Goal: Information Seeking & Learning: Understand process/instructions

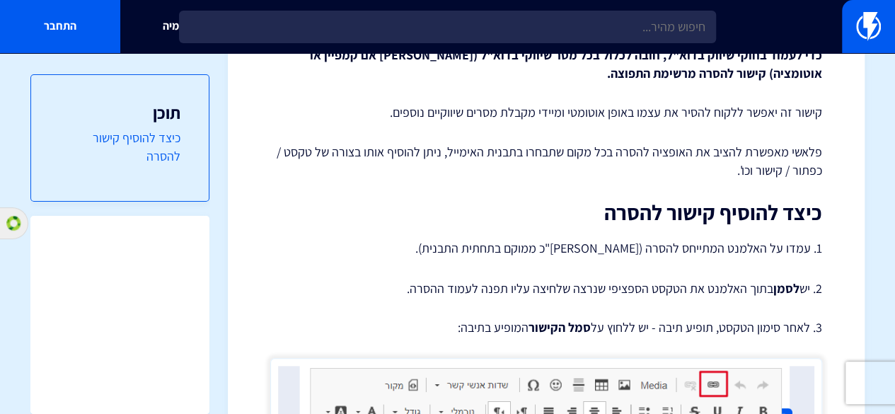
click at [160, 153] on link "כיצד להוסיף קישור להסרה" at bounding box center [119, 147] width 121 height 36
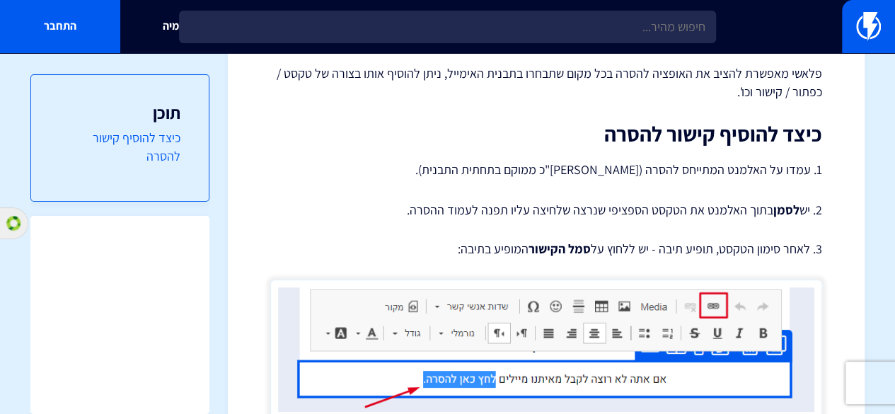
scroll to position [242, 0]
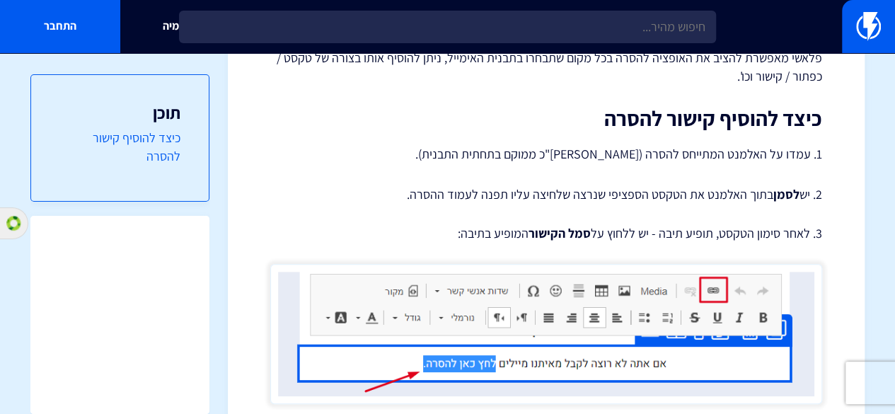
click at [160, 153] on link "כיצד להוסיף קישור להסרה" at bounding box center [119, 147] width 121 height 36
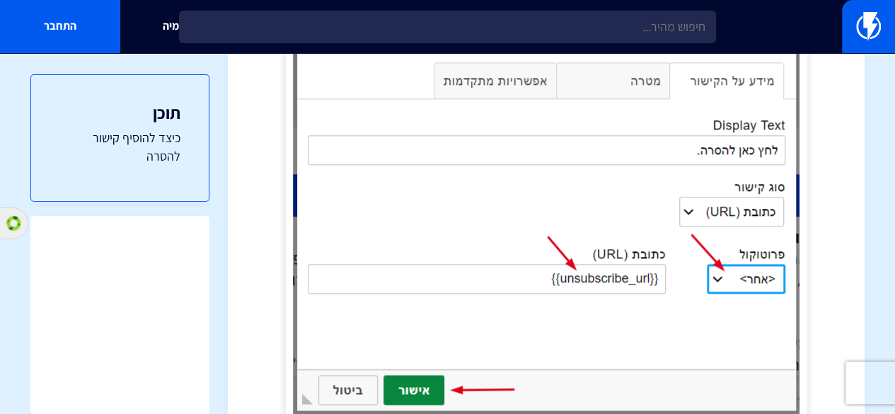
scroll to position [1128, 0]
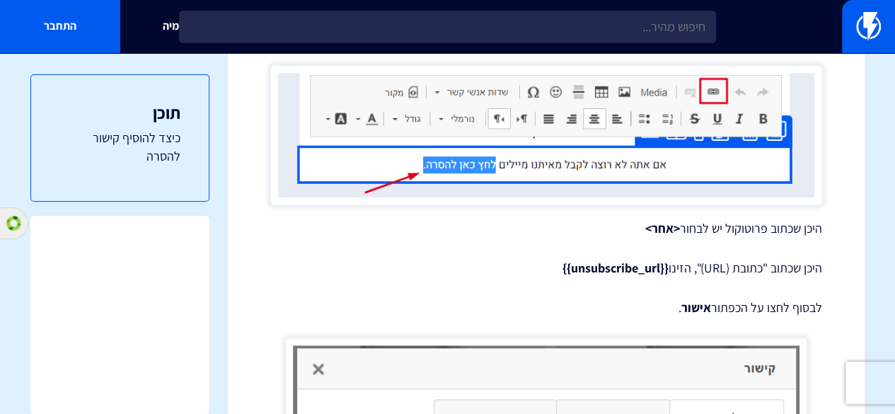
scroll to position [442, 0]
drag, startPoint x: 558, startPoint y: 267, endPoint x: 663, endPoint y: 274, distance: 105.7
click at [663, 274] on strong "{{unsubscribe_url}}" at bounding box center [616, 267] width 106 height 16
copy strong "{{unsubscribe_url}}"
